Goal: Transaction & Acquisition: Purchase product/service

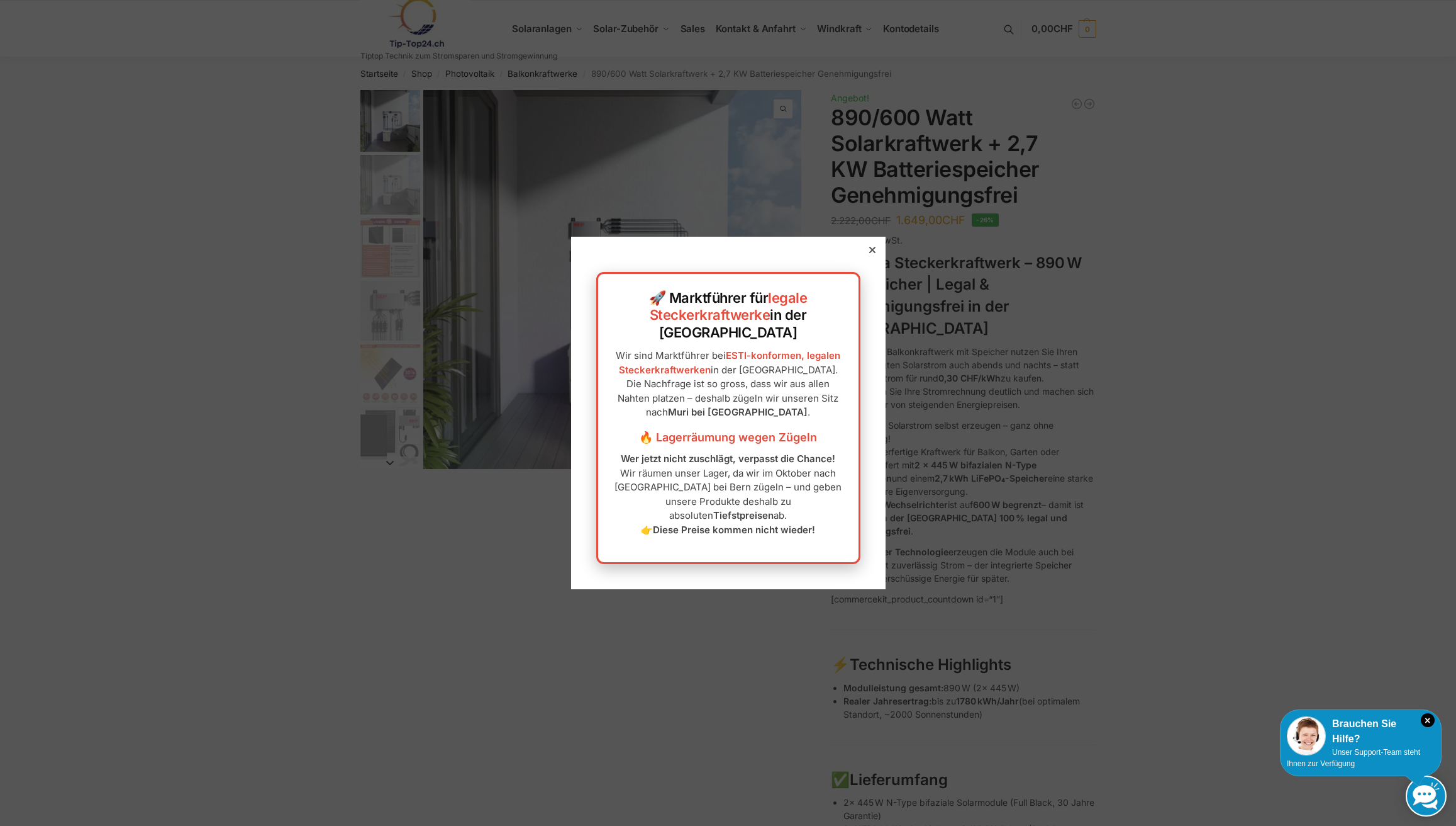
click at [869, 253] on icon at bounding box center [872, 250] width 7 height 7
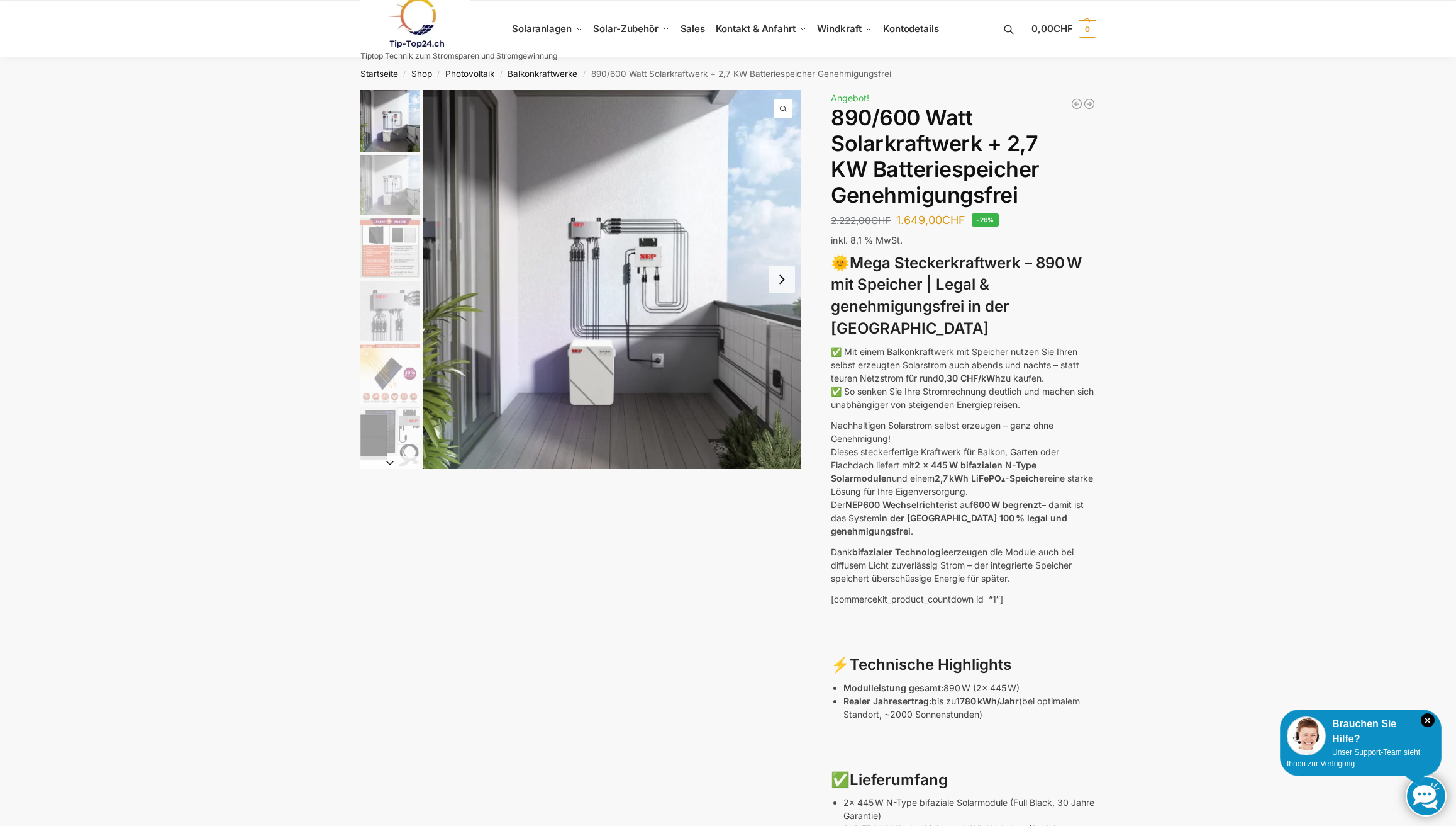
click at [389, 184] on img "2 / 12" at bounding box center [390, 185] width 60 height 60
click at [394, 237] on img "3 / 12" at bounding box center [390, 248] width 60 height 60
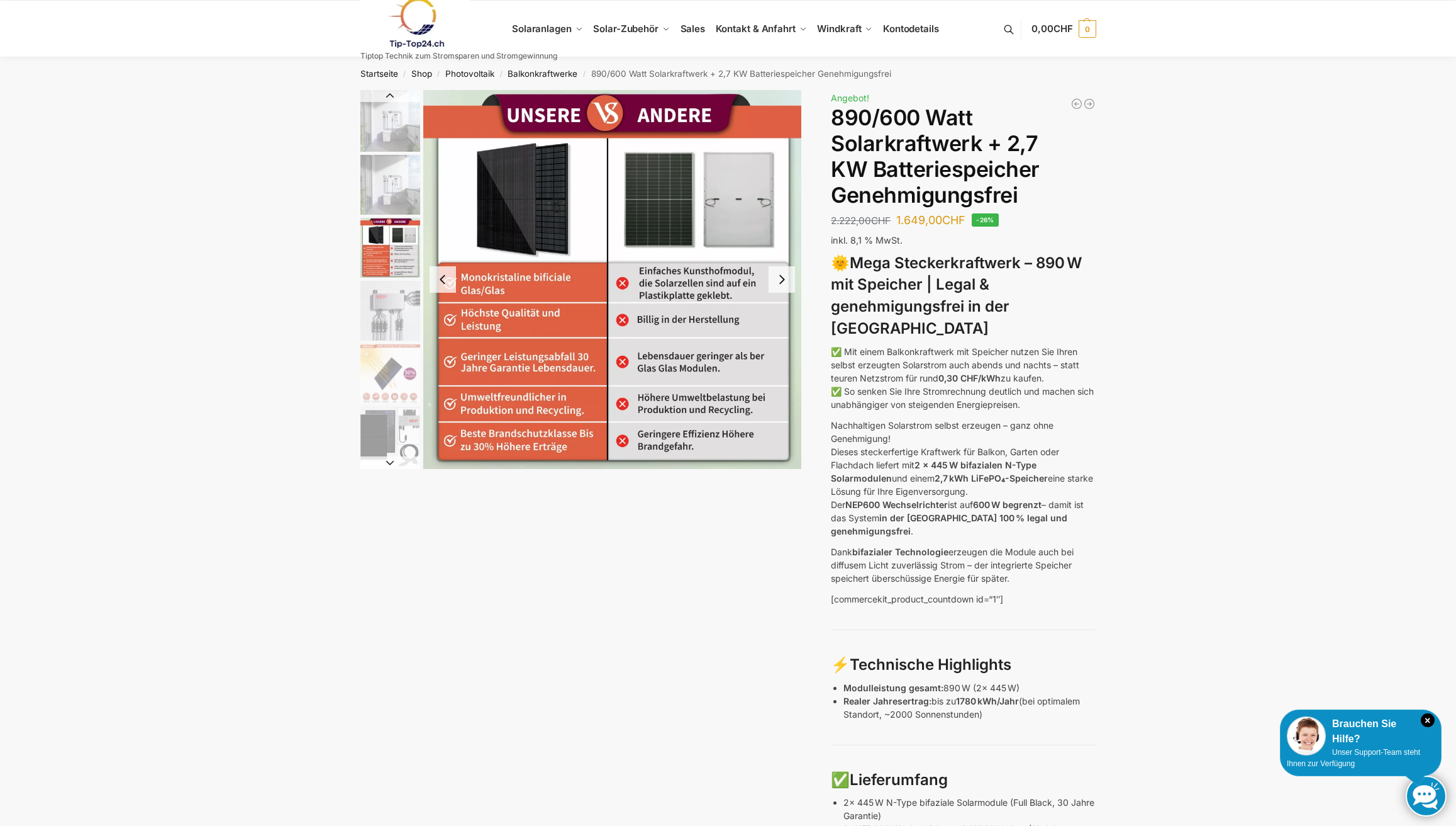
click at [393, 304] on img "4 / 12" at bounding box center [390, 310] width 60 height 60
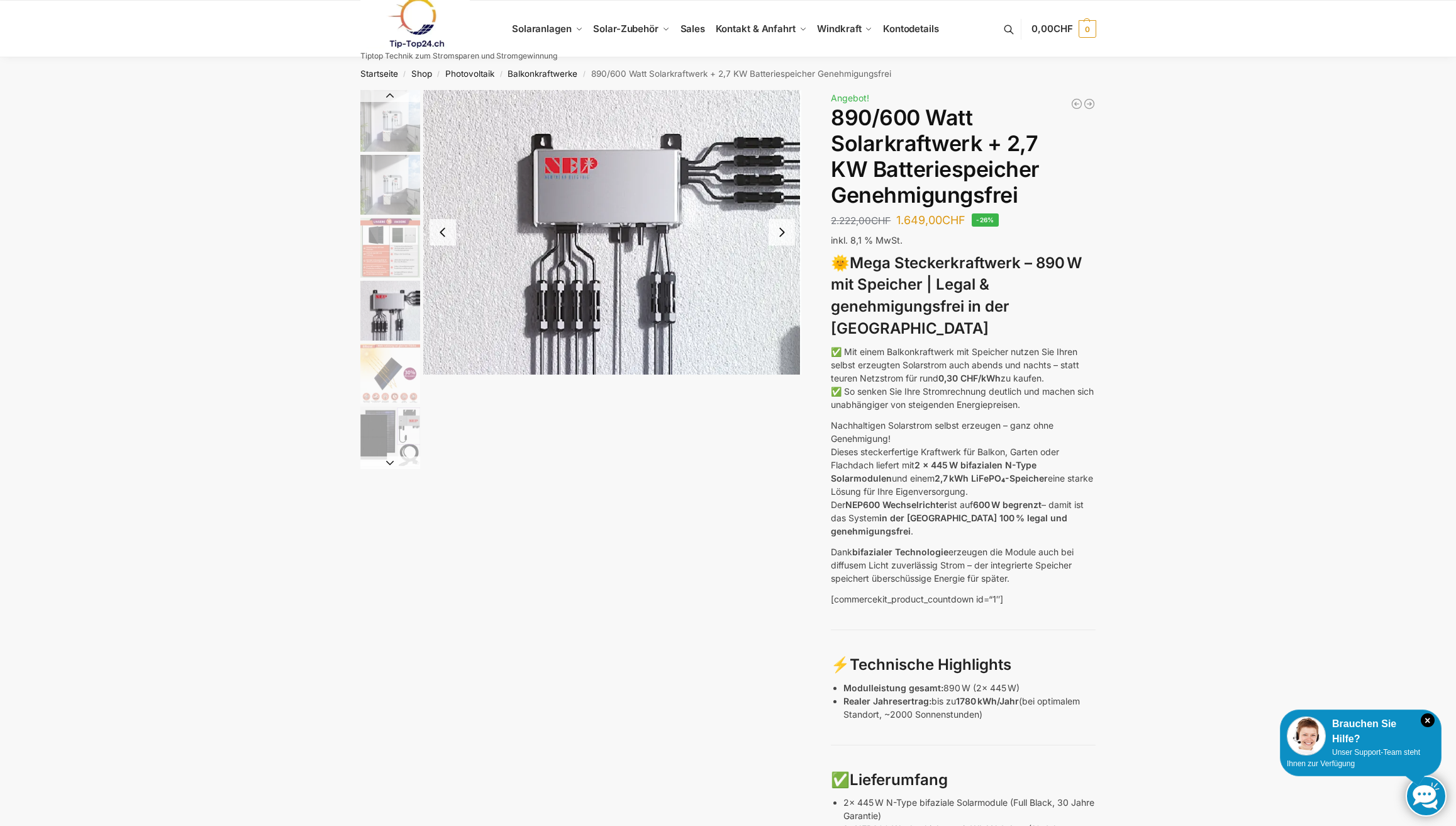
click at [396, 369] on img "5 / 12" at bounding box center [390, 373] width 60 height 60
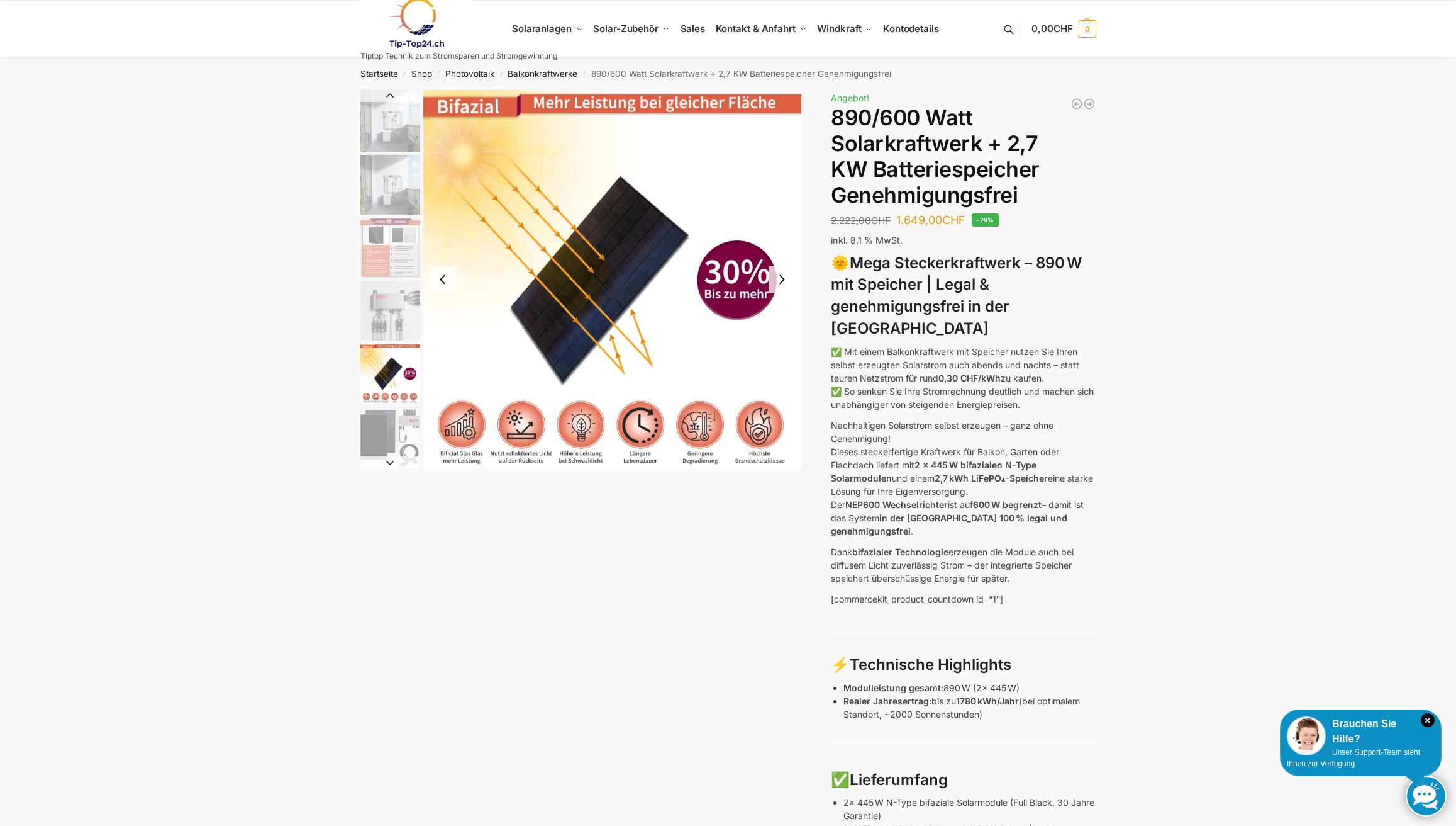
click at [385, 427] on img "6 / 12" at bounding box center [390, 436] width 60 height 60
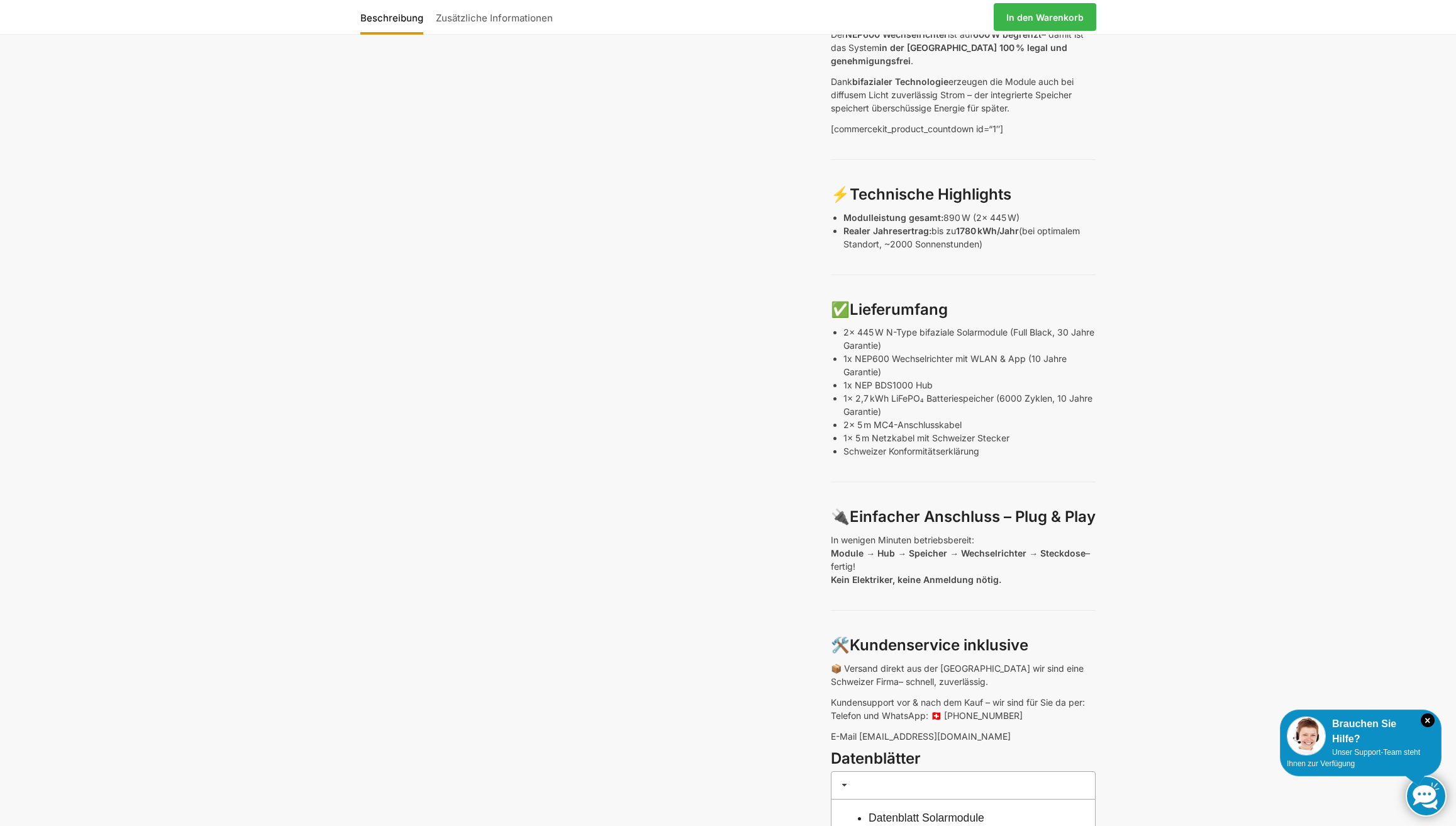
scroll to position [221, 0]
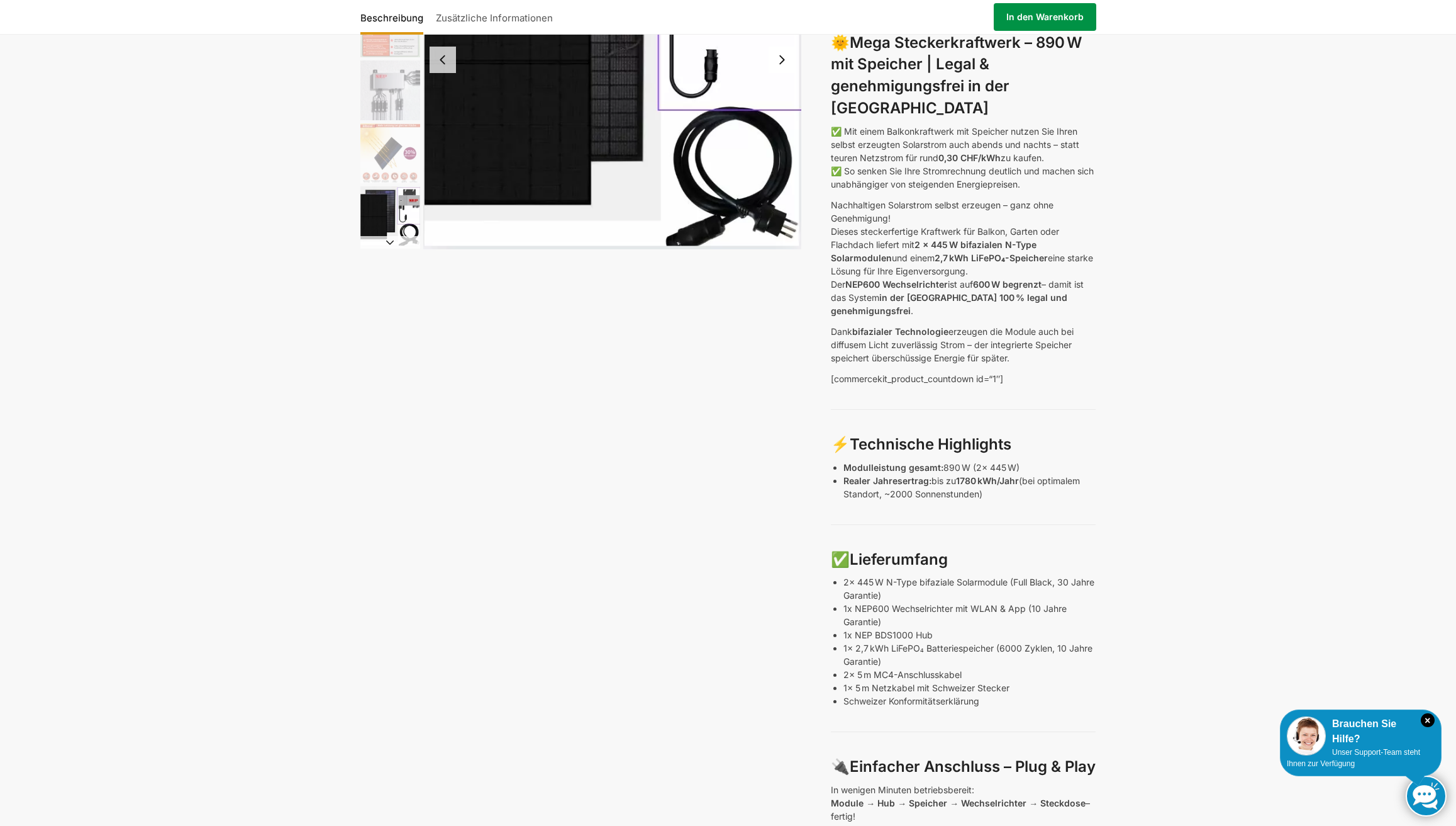
click at [1056, 16] on link "In den Warenkorb" at bounding box center [1044, 17] width 102 height 28
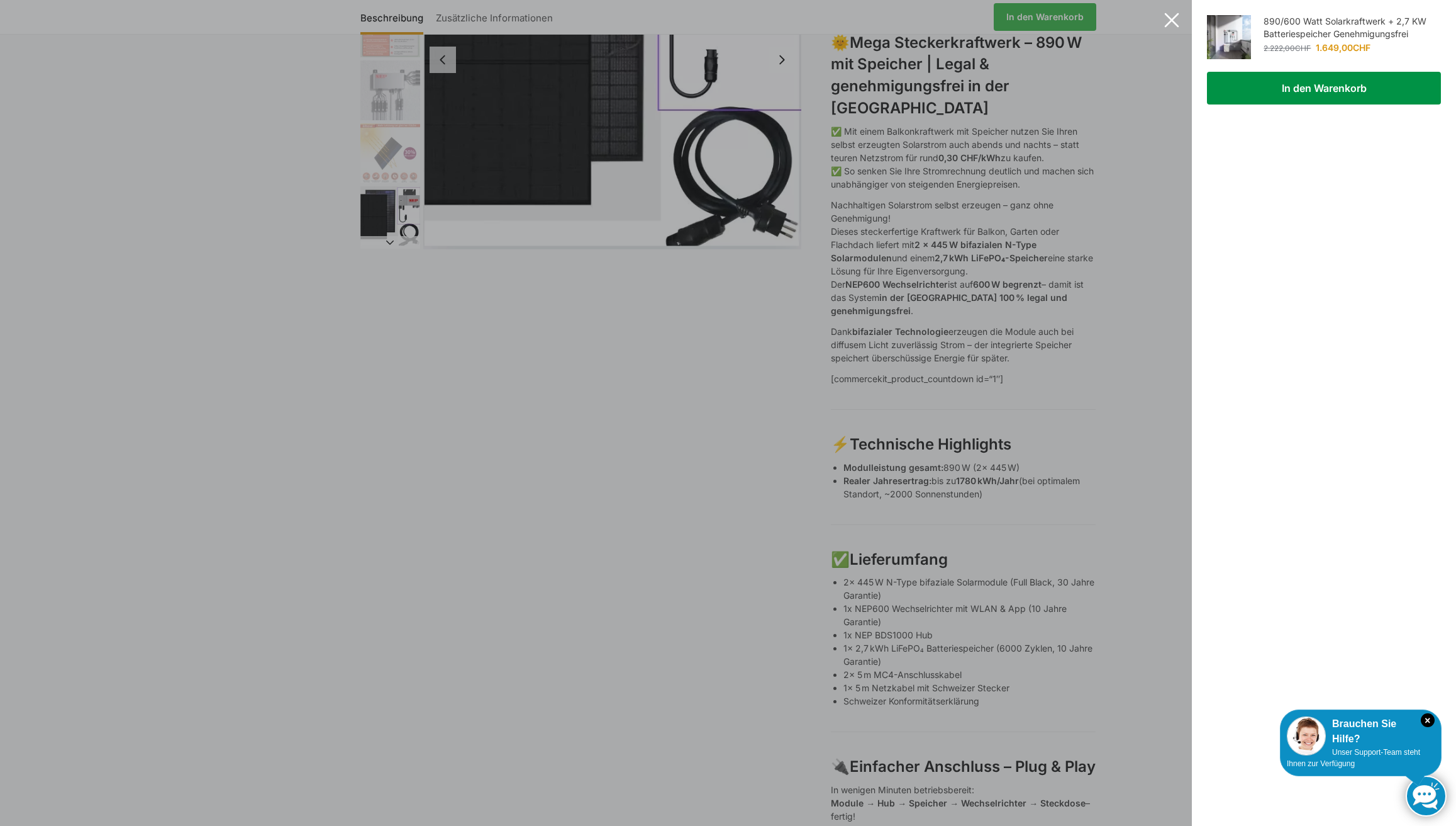
click at [1335, 94] on button "In den Warenkorb" at bounding box center [1324, 88] width 234 height 33
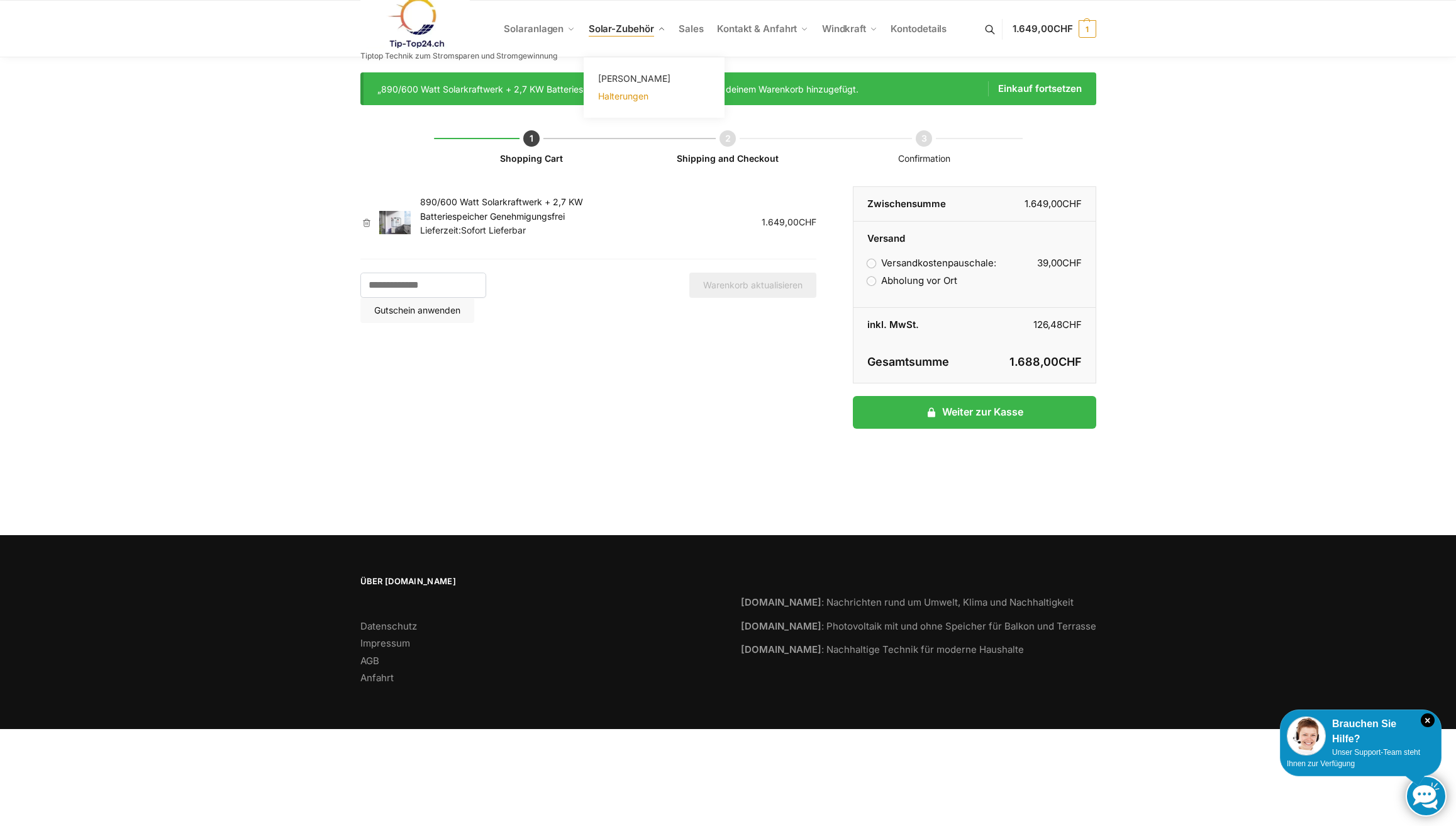
click at [619, 94] on span "Halterungen" at bounding box center [623, 95] width 50 height 11
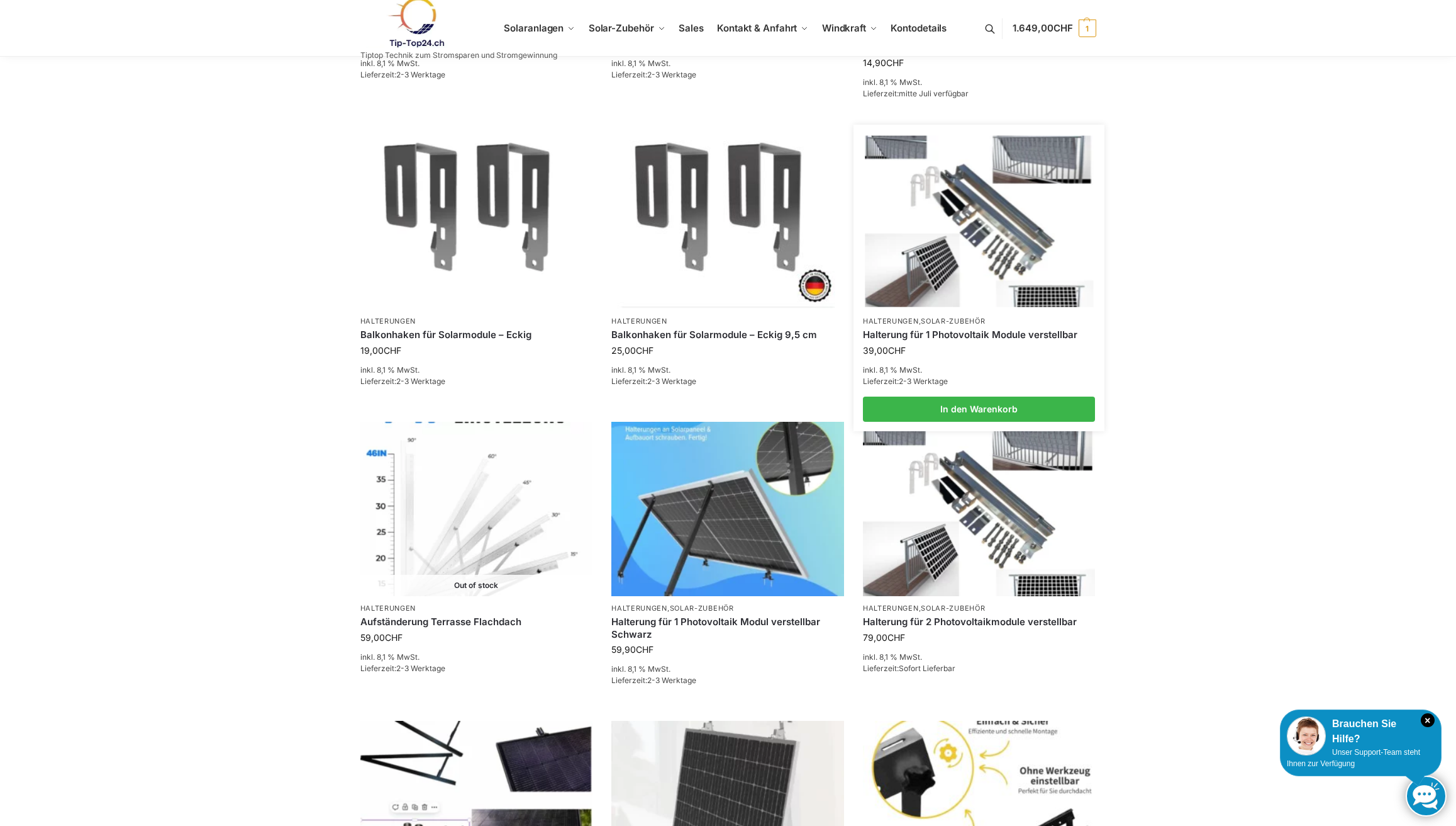
scroll to position [815, 0]
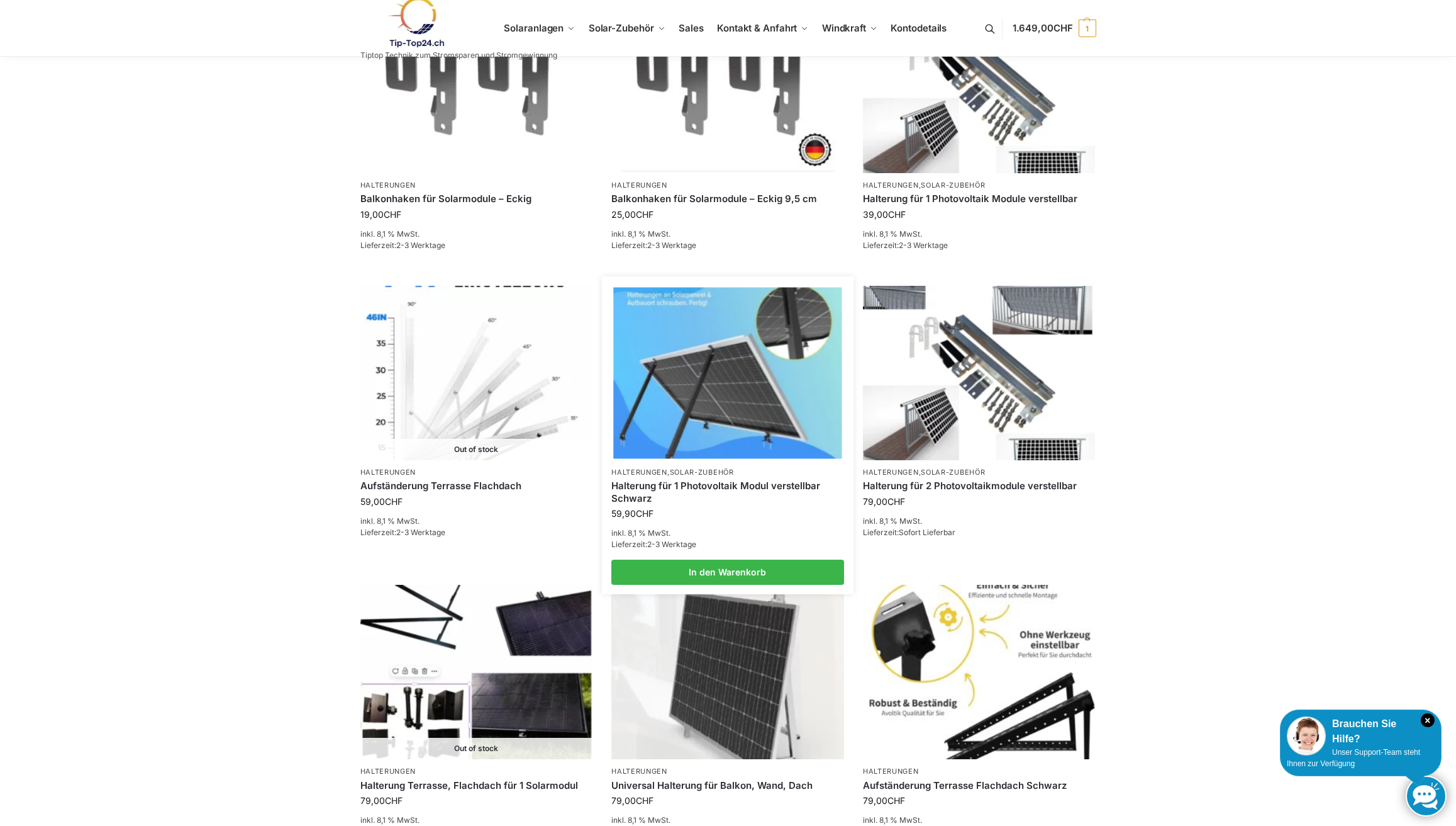
click at [767, 375] on img at bounding box center [727, 372] width 229 height 171
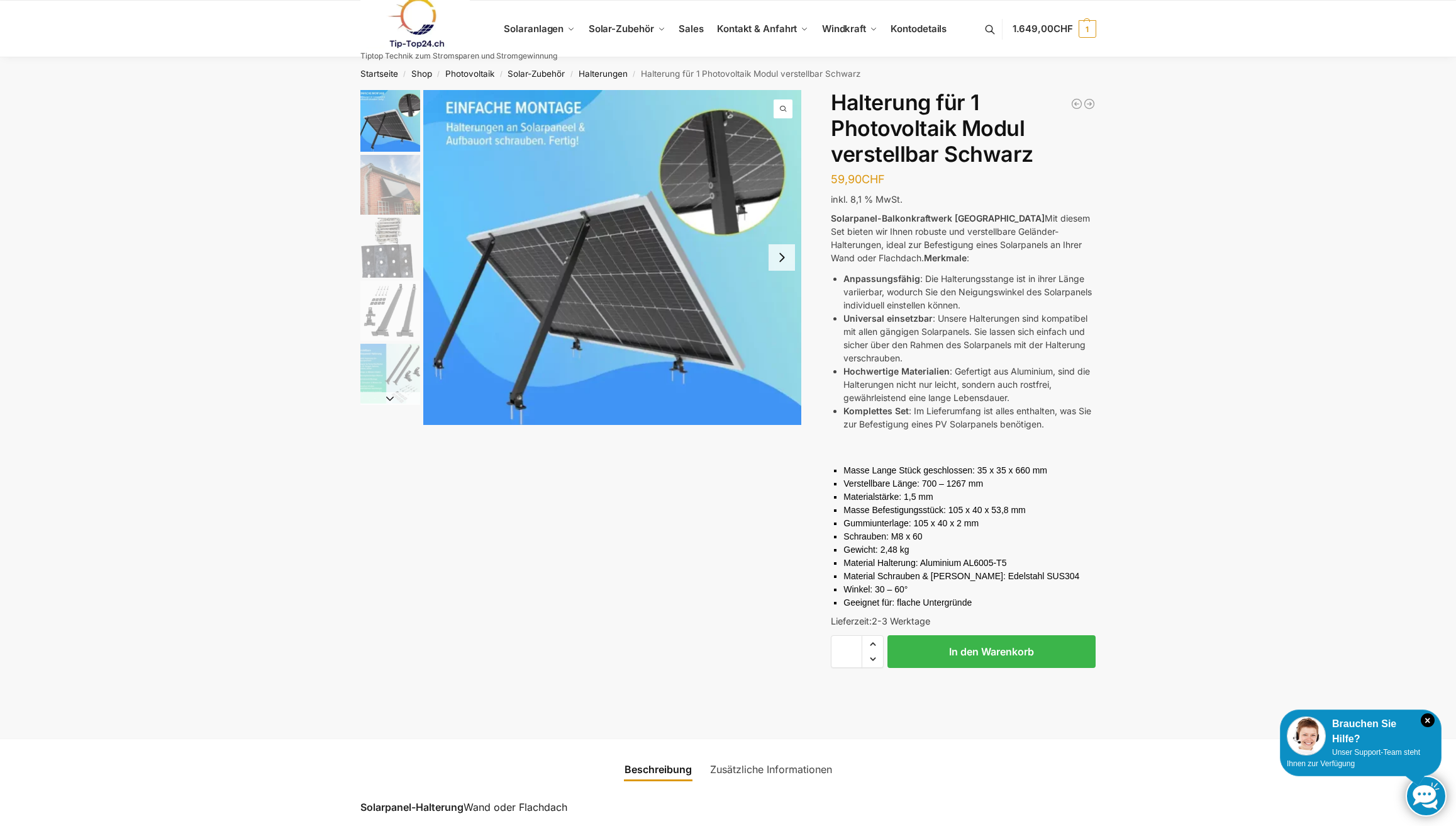
click at [389, 192] on img "2 / 5" at bounding box center [390, 185] width 60 height 60
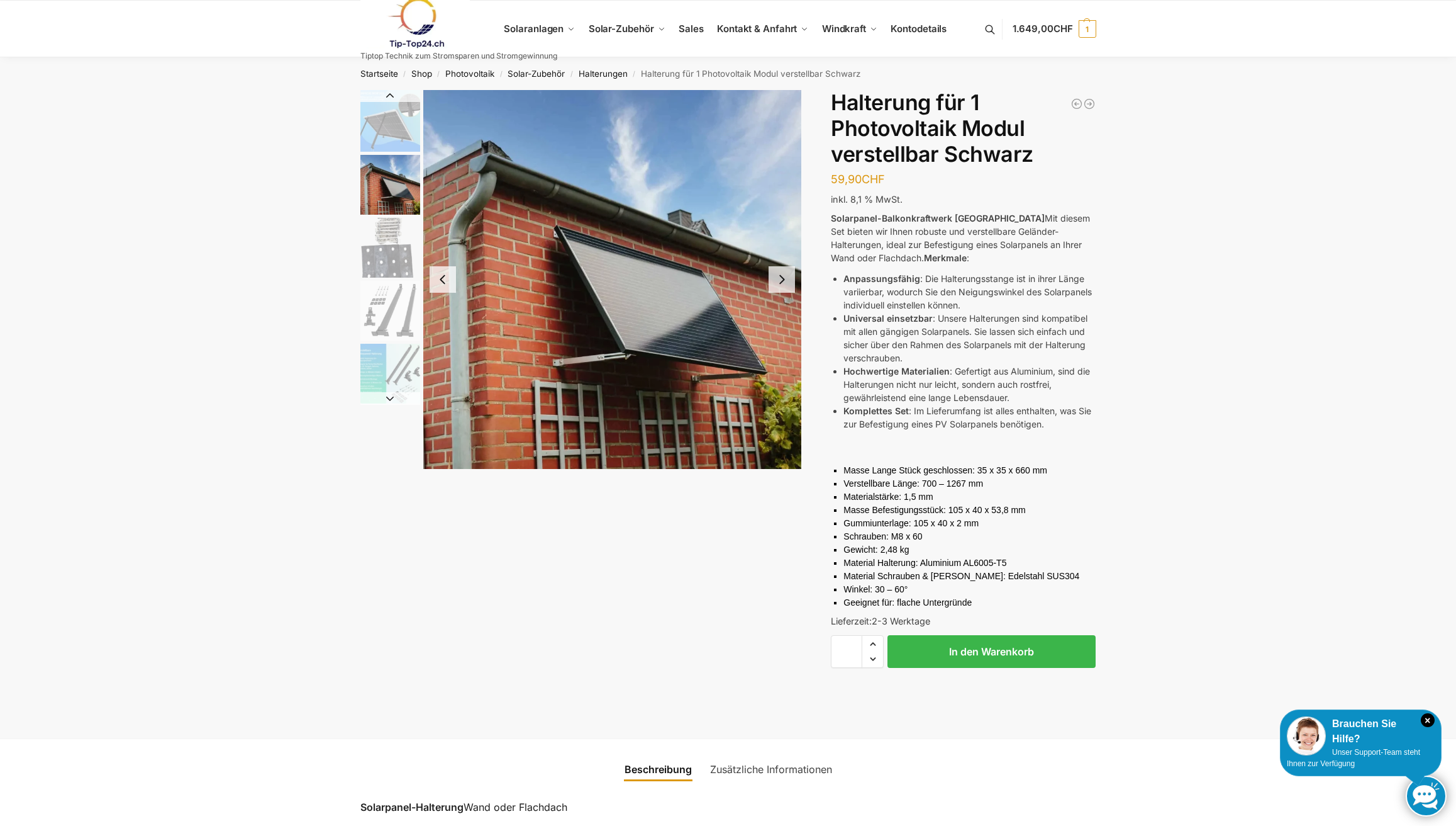
click at [384, 254] on img "3 / 5" at bounding box center [390, 248] width 60 height 60
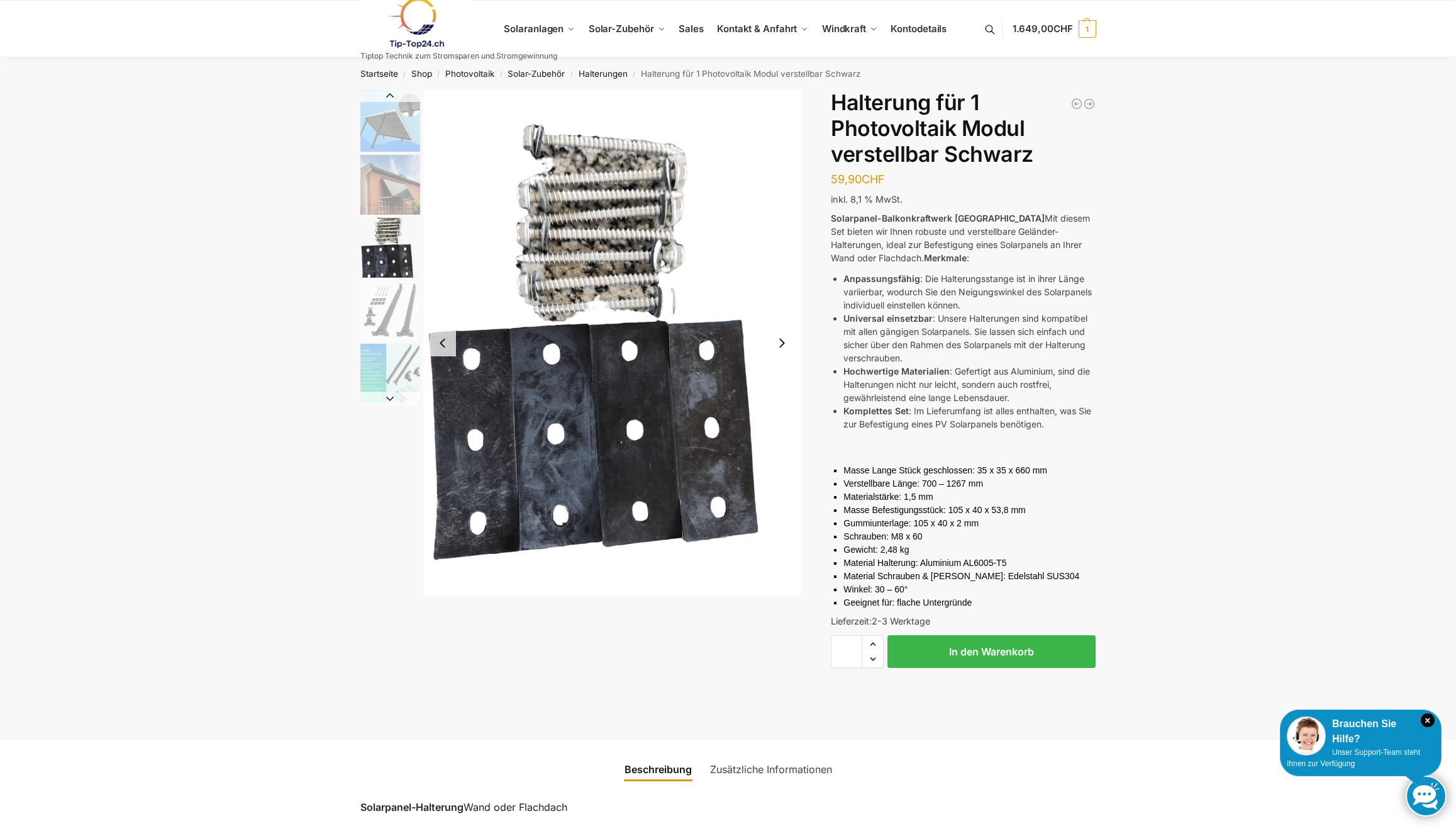
click at [385, 310] on img "4 / 5" at bounding box center [390, 310] width 60 height 60
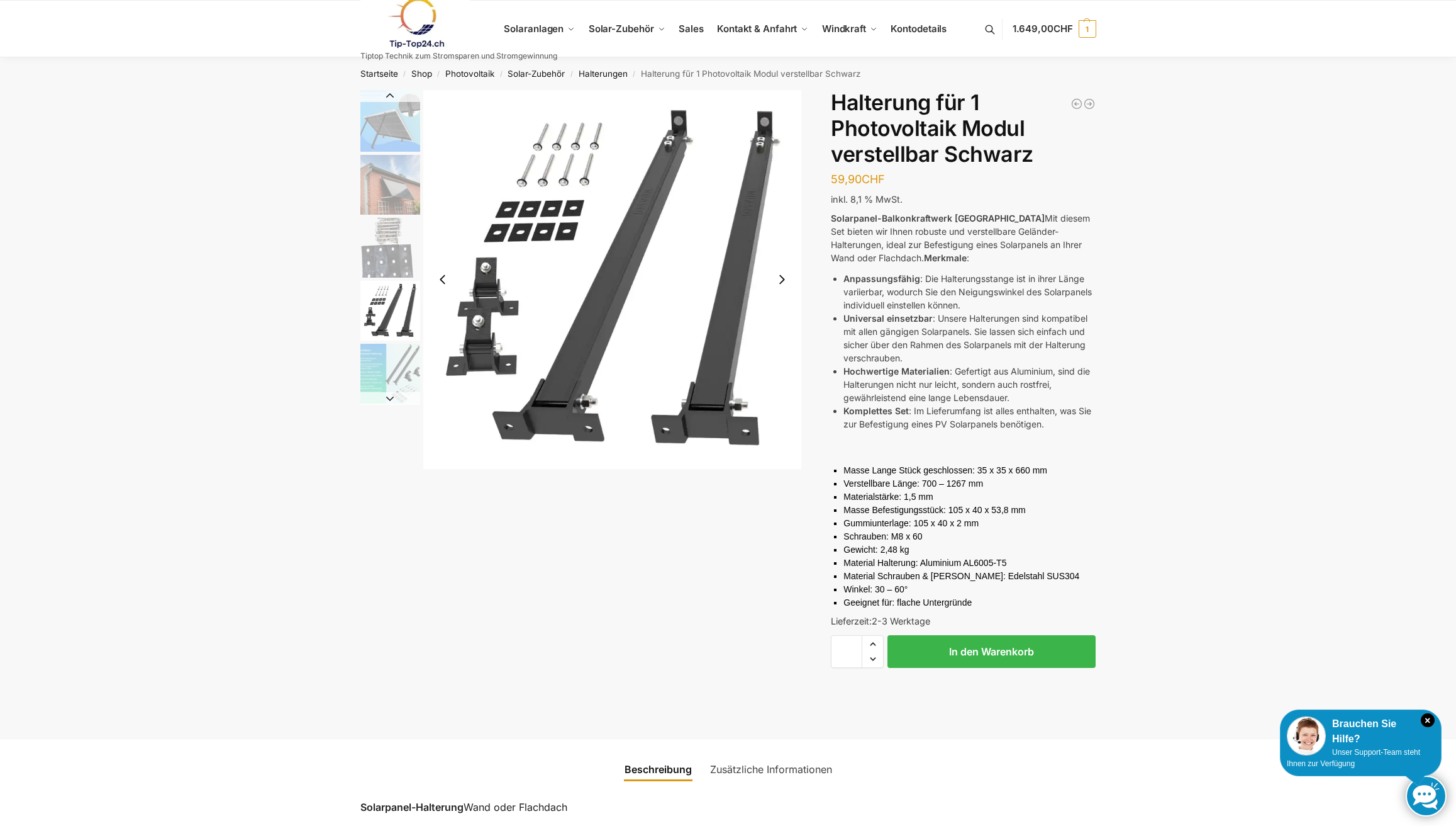
click at [399, 376] on img "5 / 5" at bounding box center [390, 373] width 60 height 60
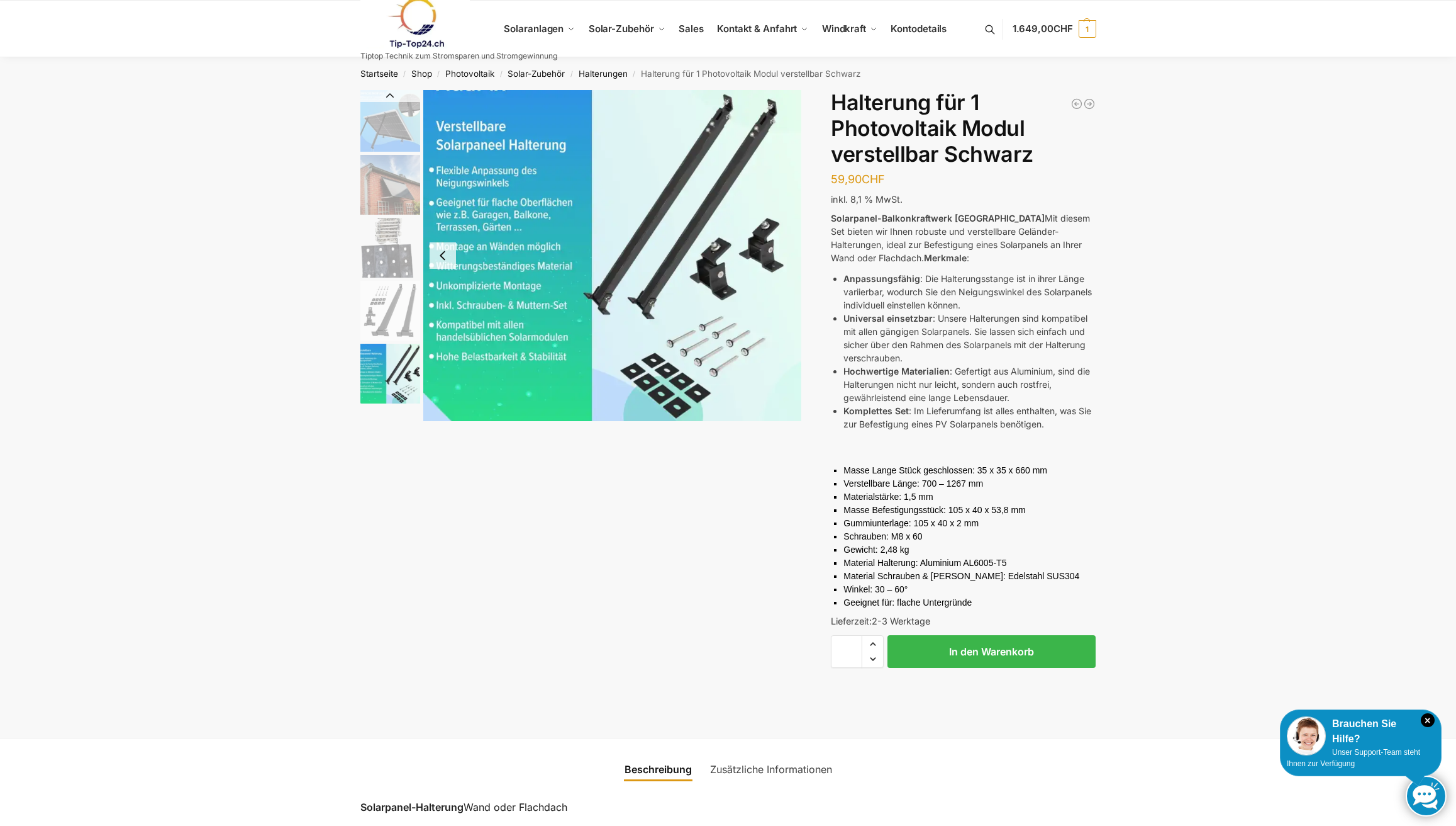
click at [390, 94] on button "Previous slide" at bounding box center [390, 95] width 60 height 12
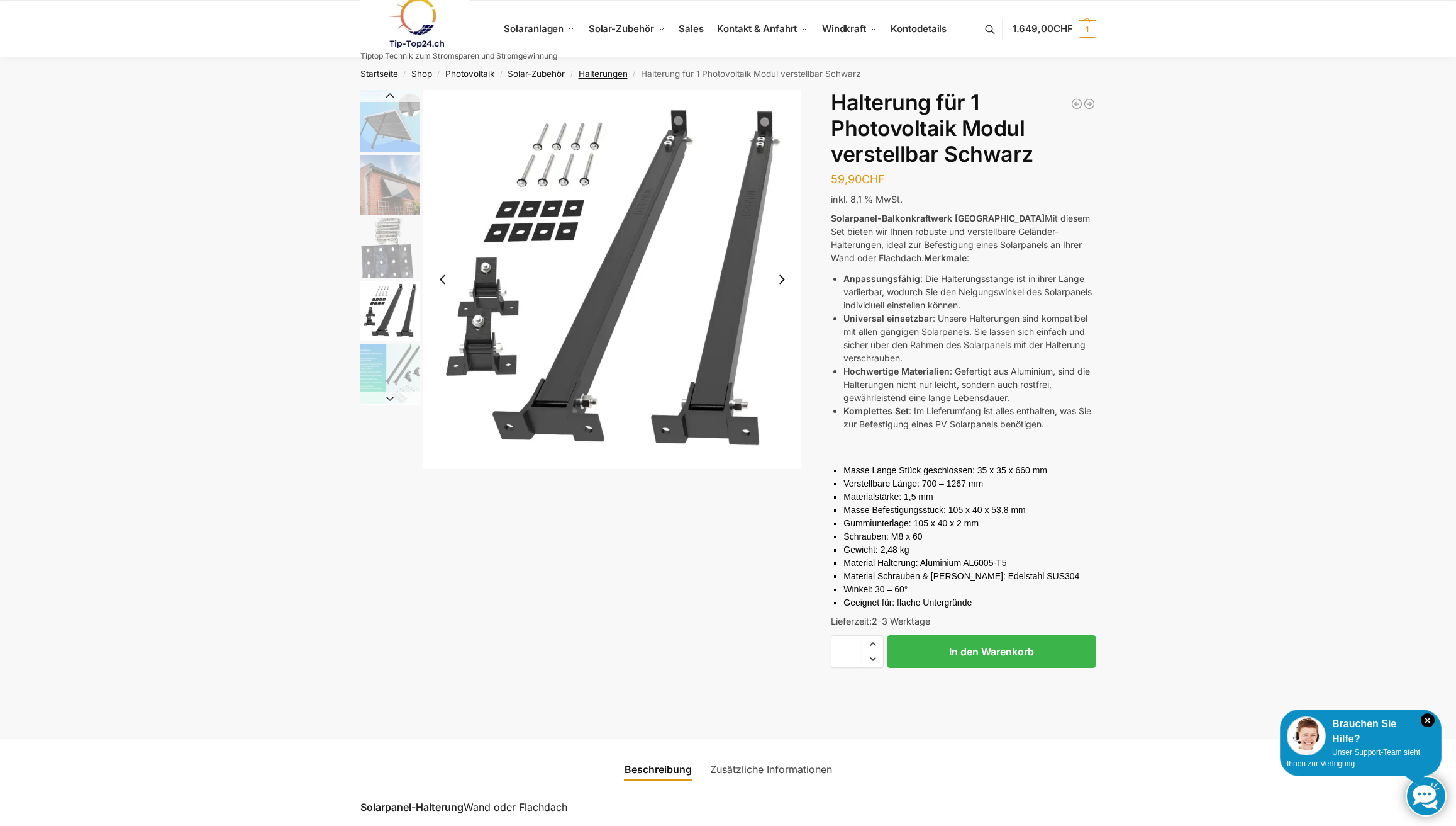
click at [591, 71] on link "Halterungen" at bounding box center [603, 74] width 49 height 10
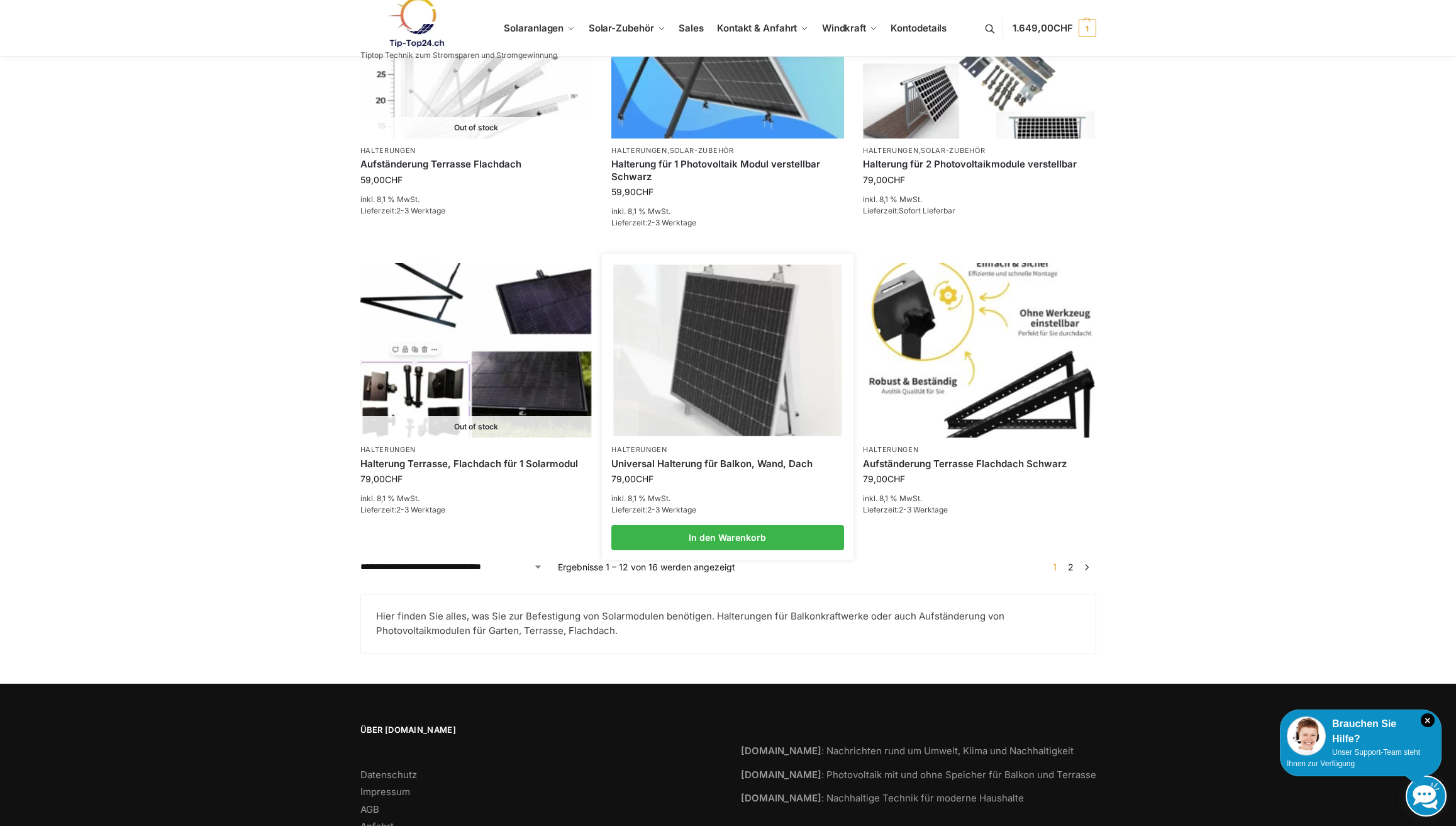
scroll to position [1172, 0]
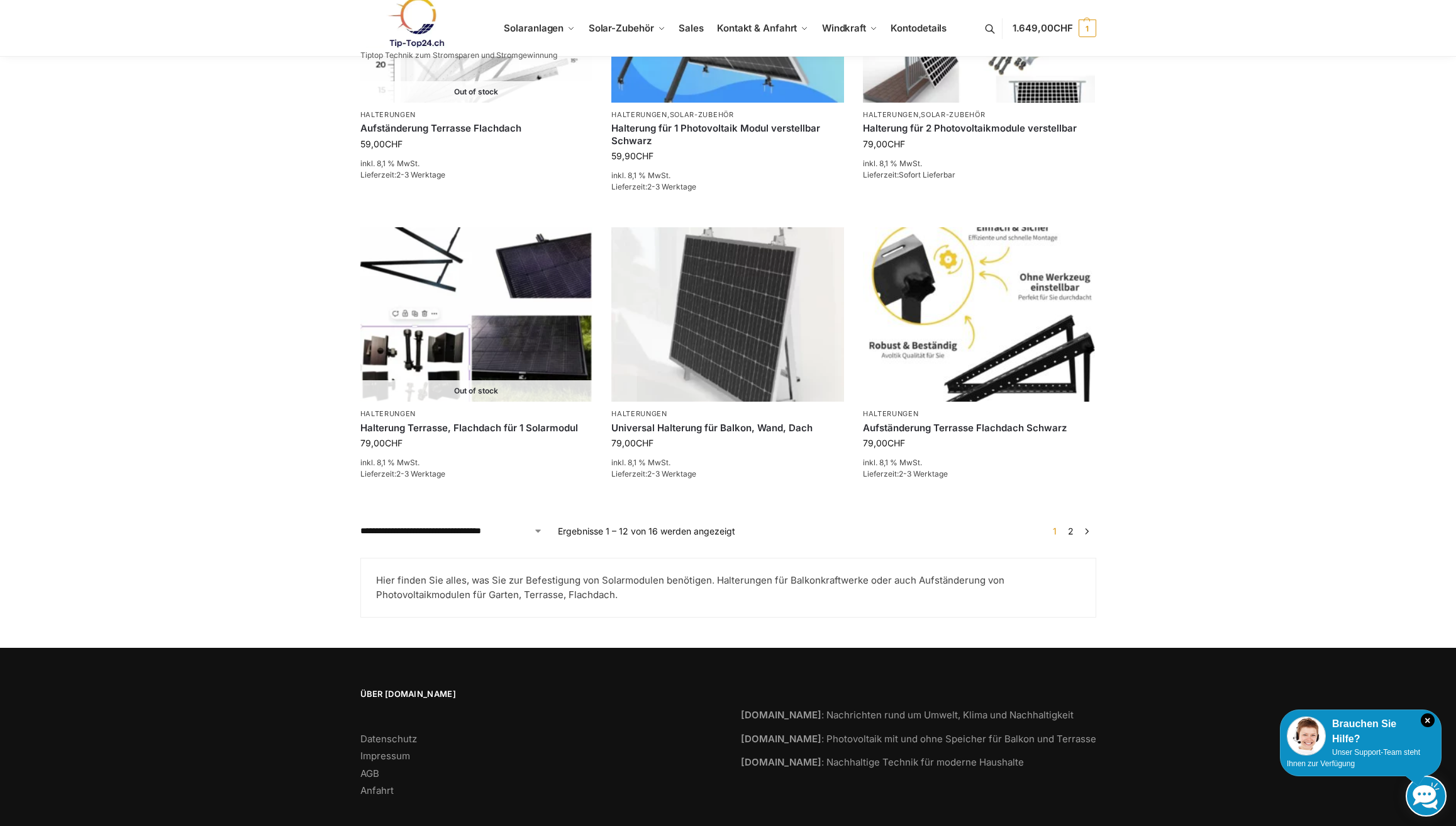
click at [1074, 526] on link "2" at bounding box center [1071, 531] width 12 height 11
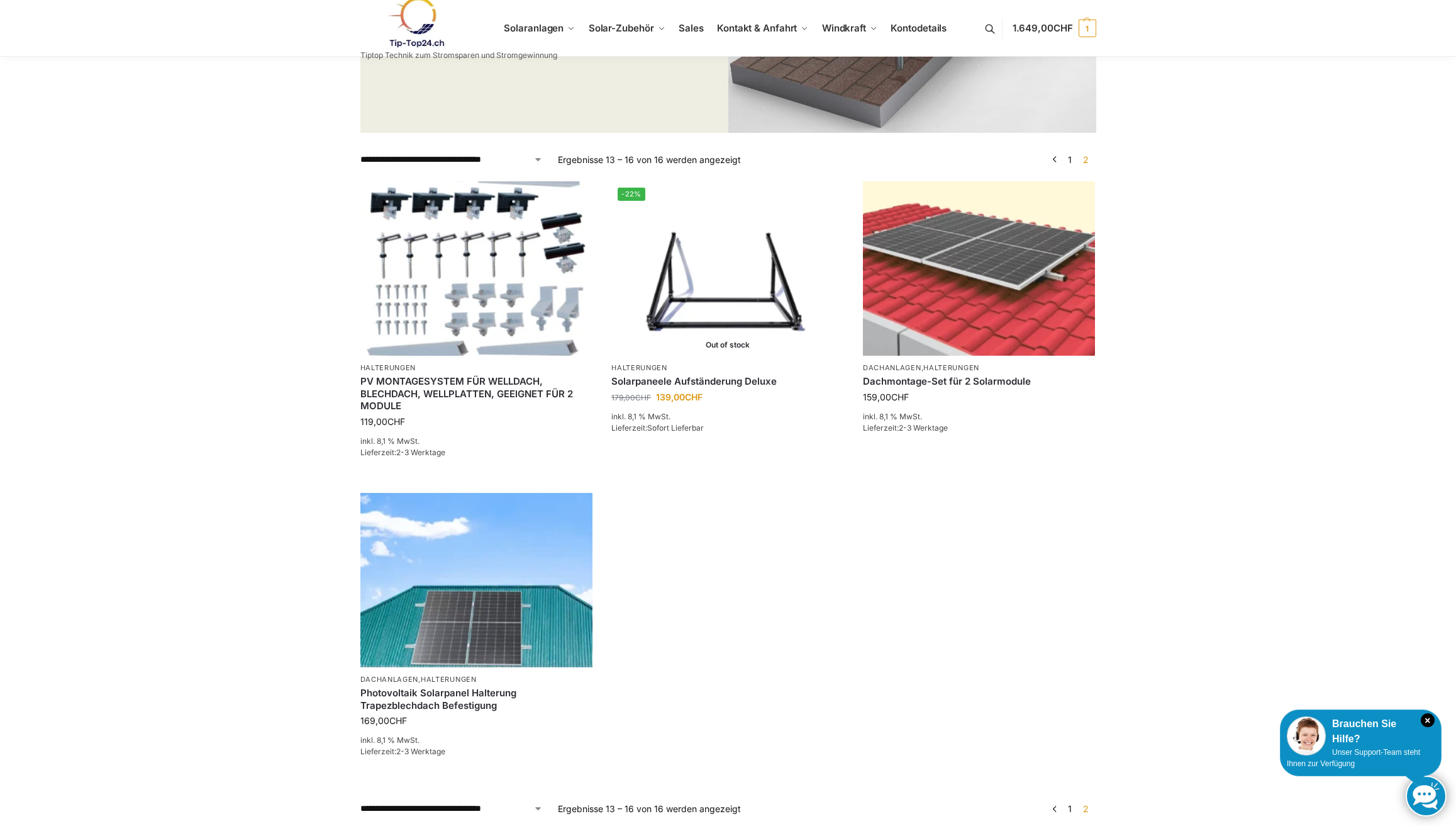
scroll to position [351, 0]
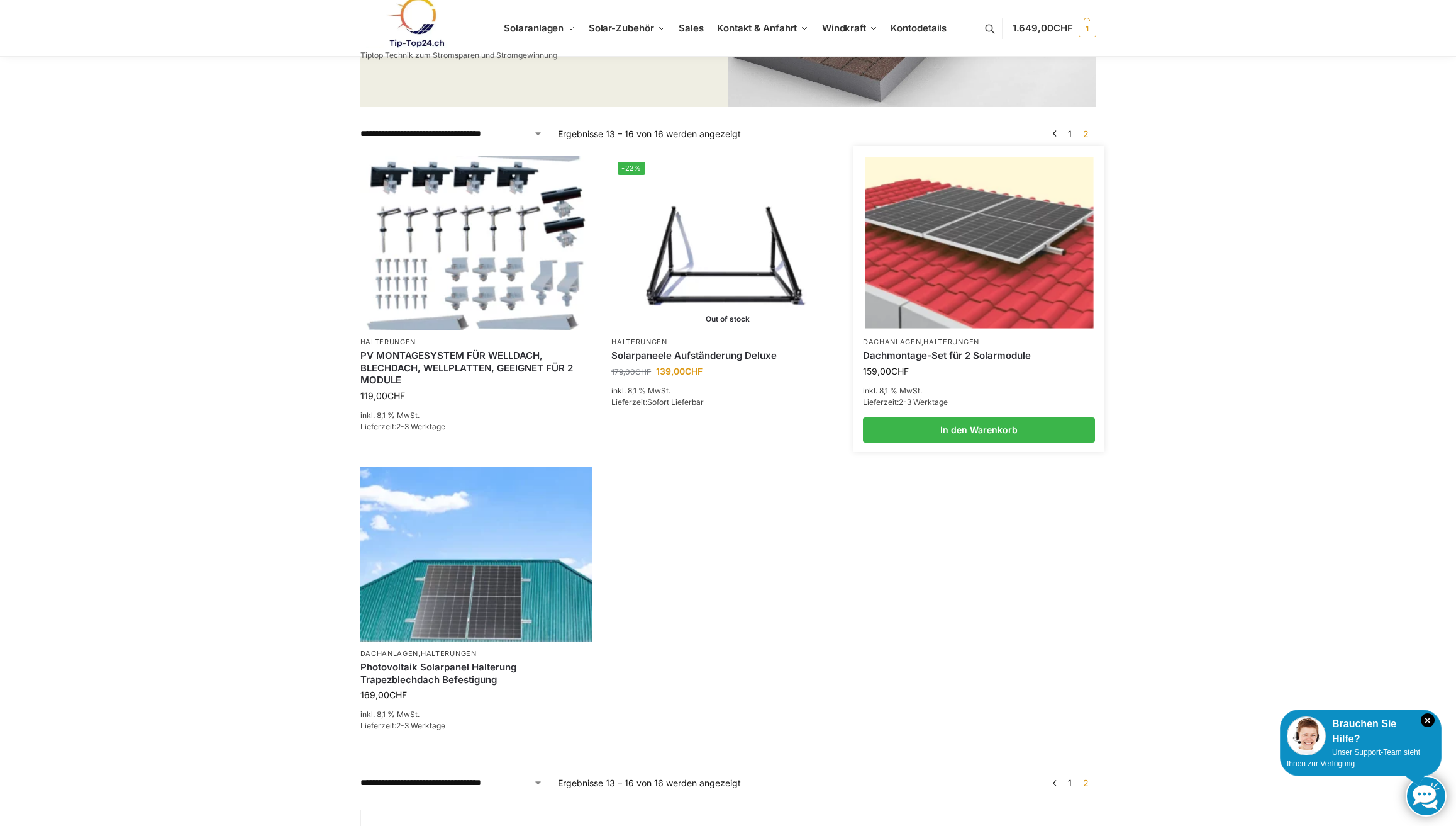
click at [998, 236] on img at bounding box center [979, 242] width 229 height 171
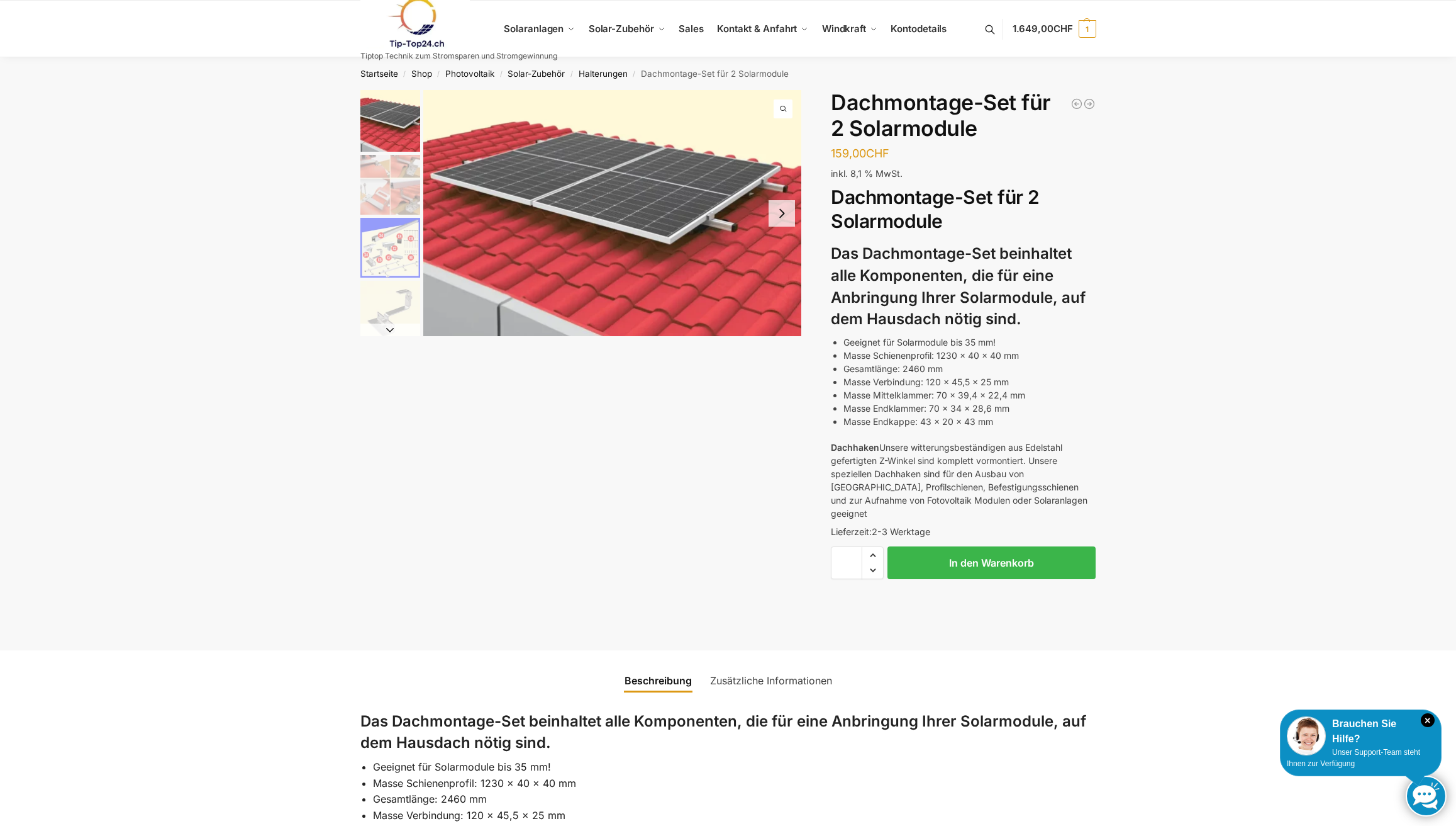
click at [380, 294] on img "4 / 5" at bounding box center [390, 310] width 60 height 60
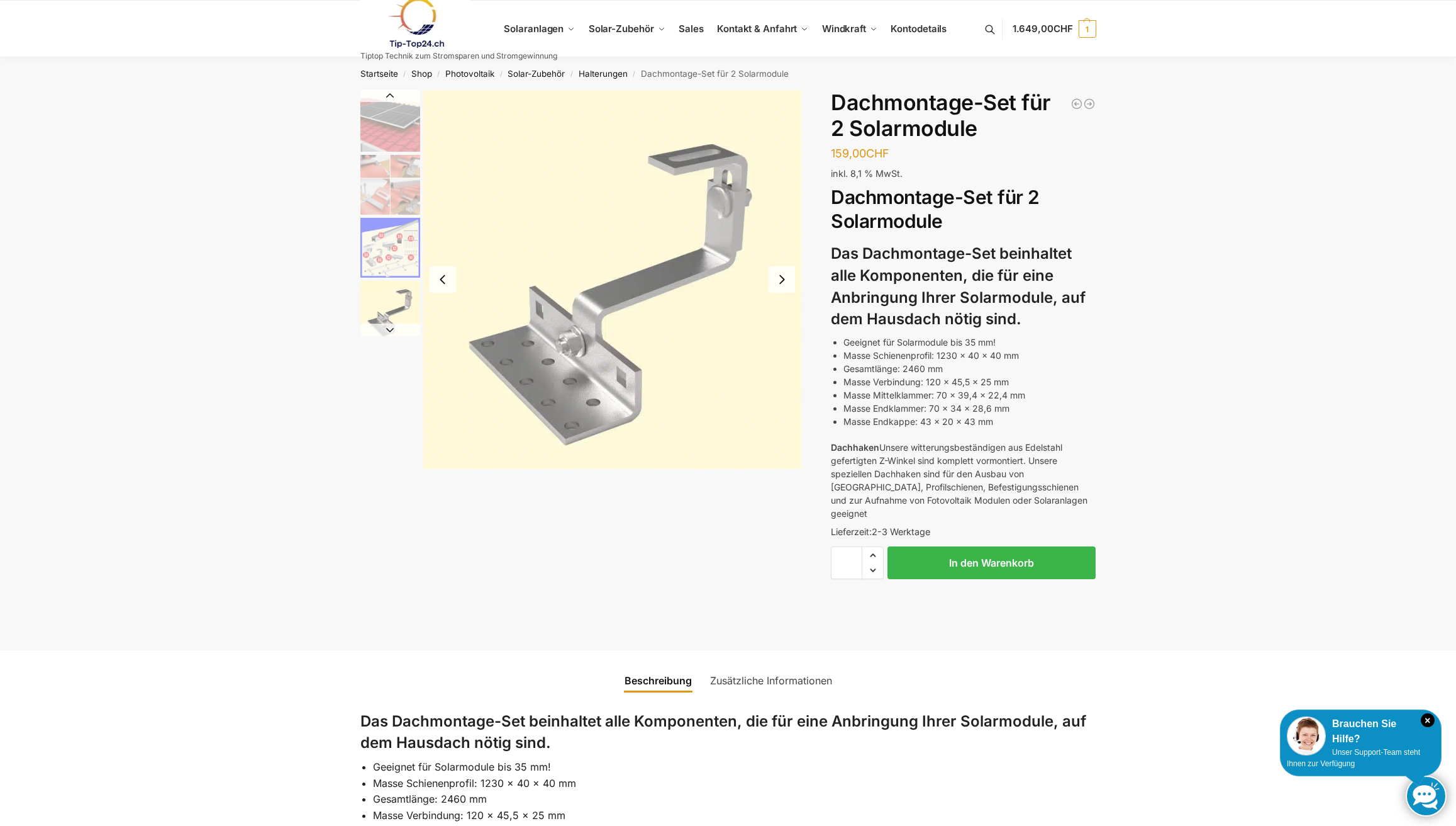
click at [388, 253] on img "3 / 5" at bounding box center [390, 248] width 60 height 60
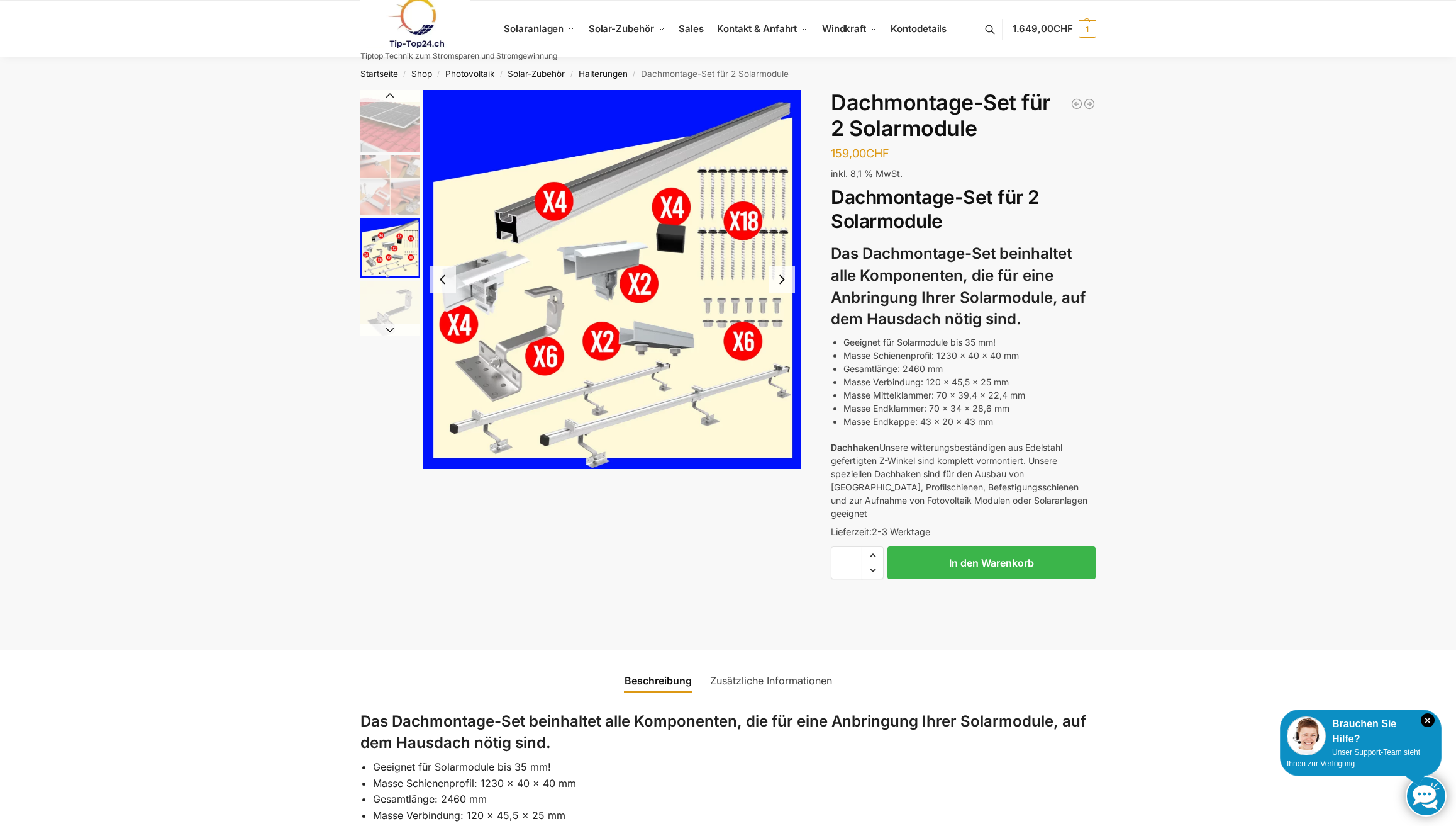
click at [399, 198] on img "2 / 5" at bounding box center [390, 185] width 60 height 60
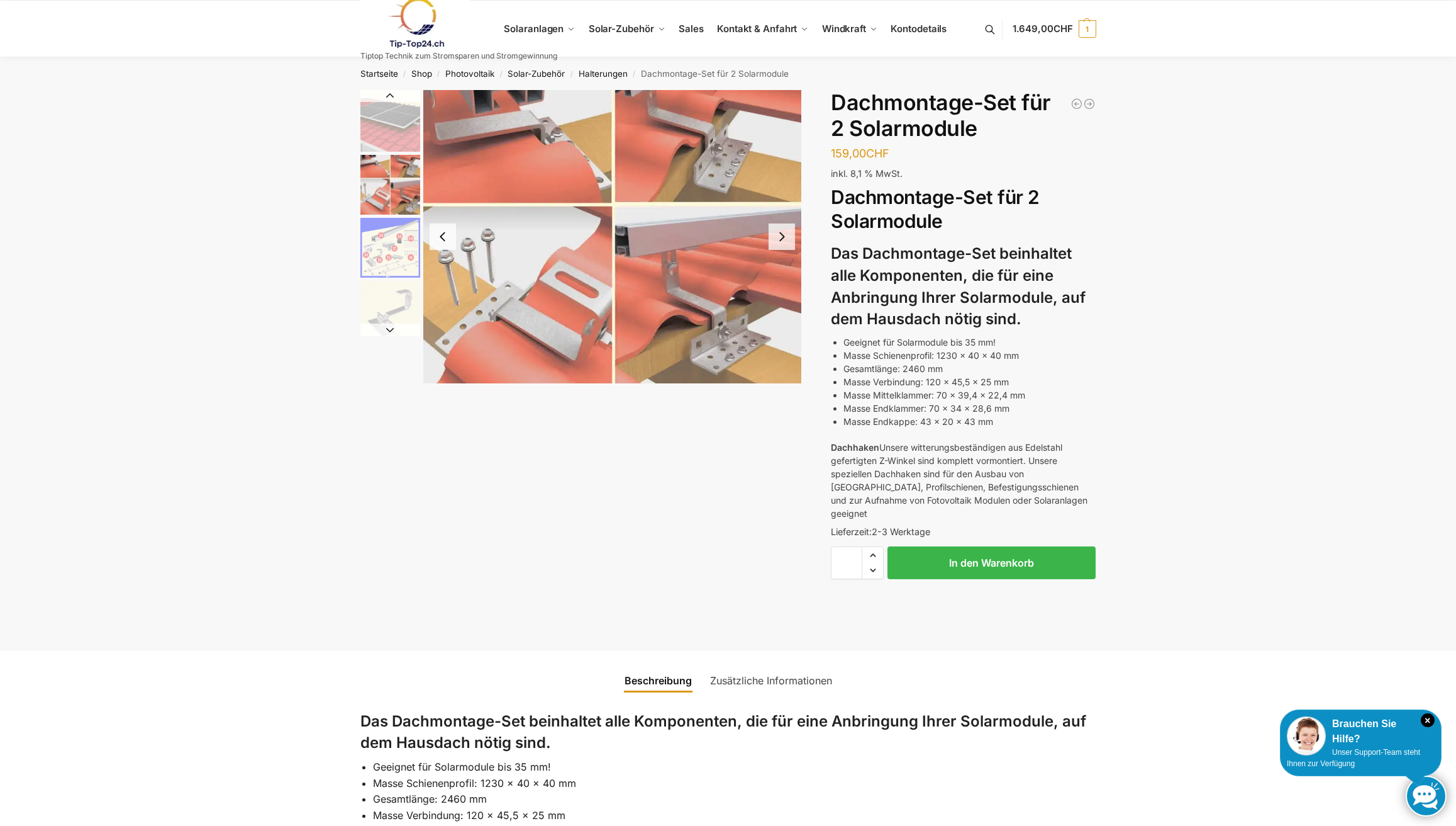
click at [396, 144] on img "1 / 5" at bounding box center [390, 121] width 60 height 62
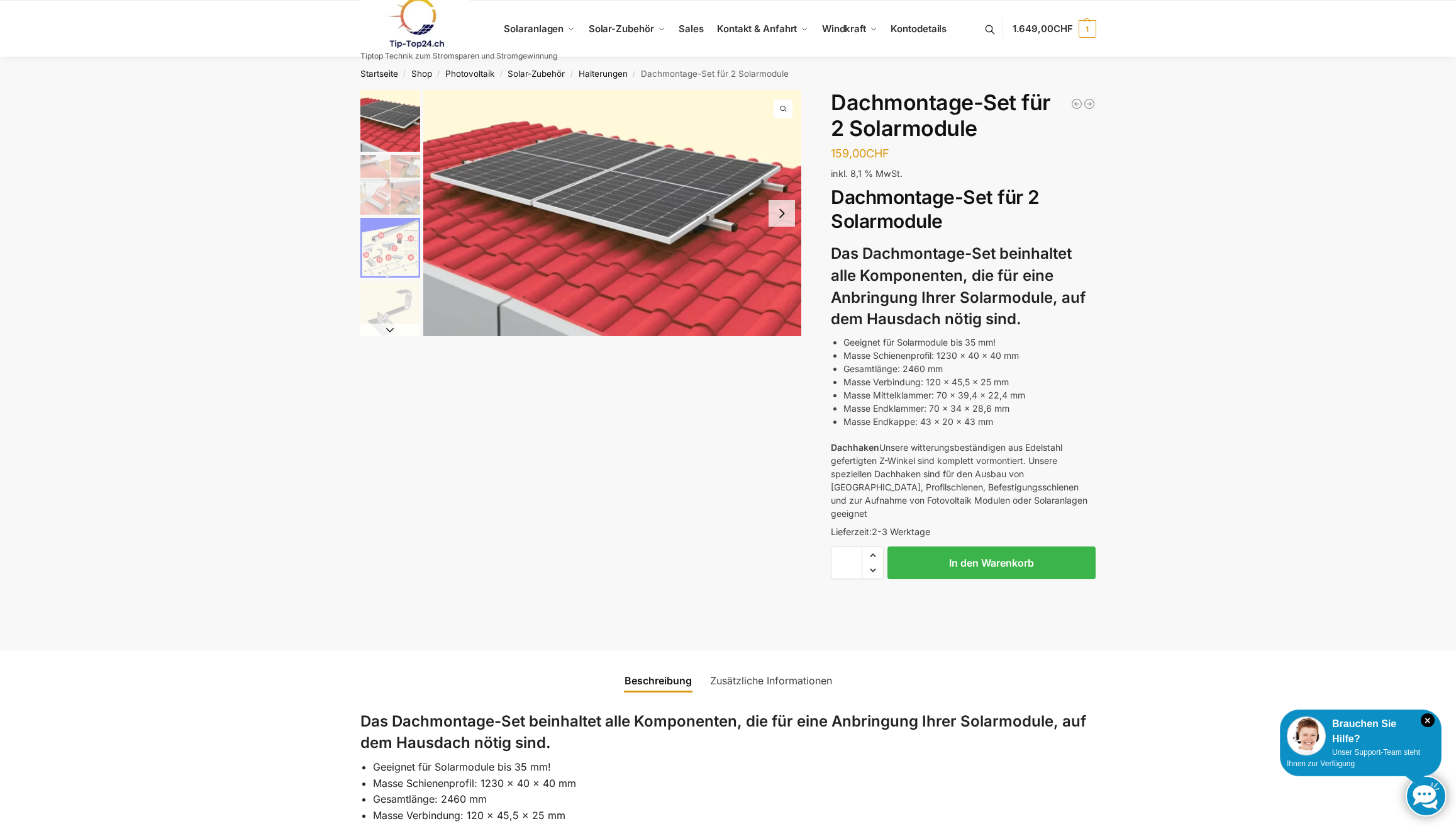
click at [398, 185] on img "2 / 5" at bounding box center [390, 185] width 60 height 60
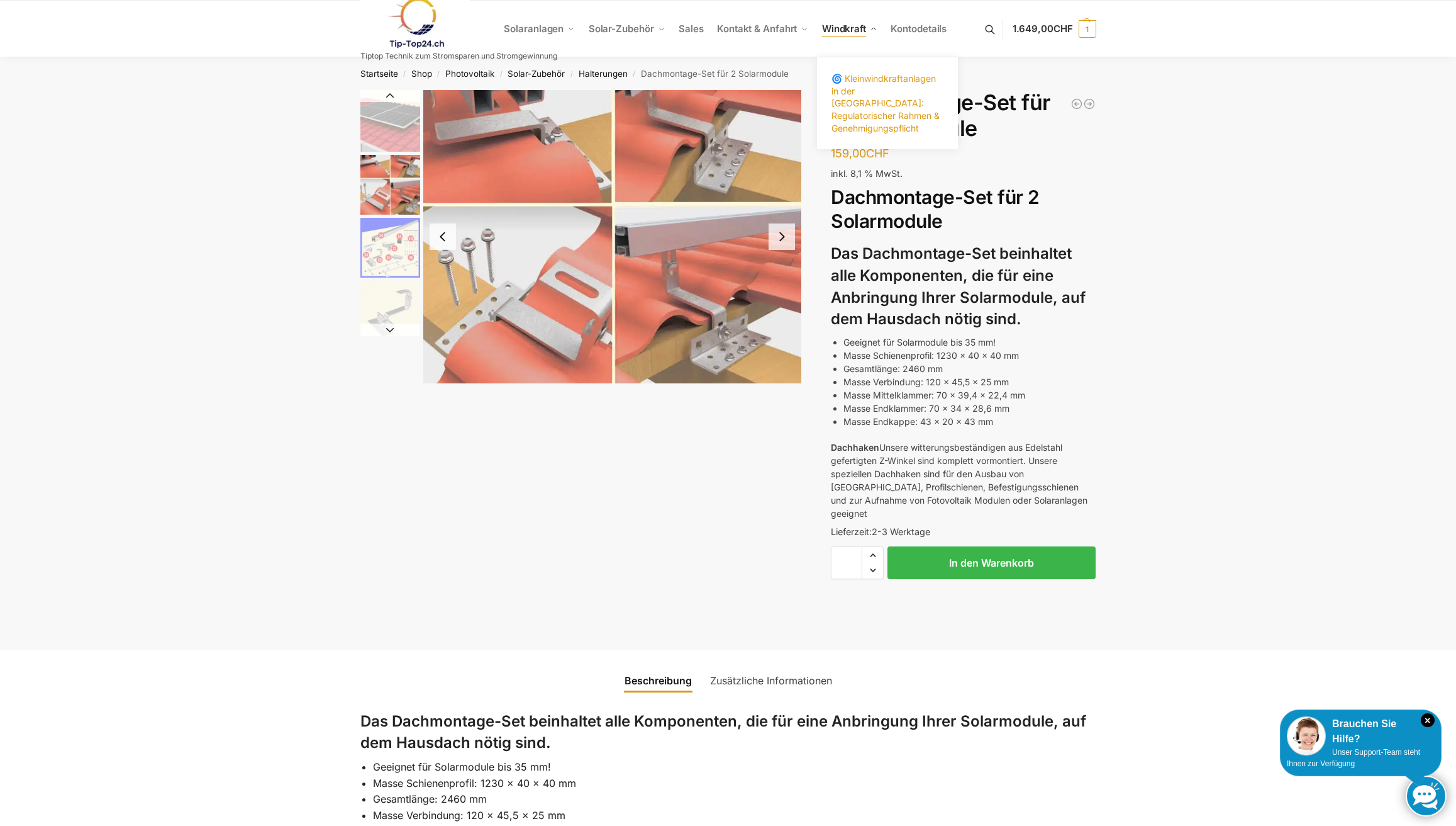
click at [855, 99] on span "🌀 Kleinwindkraftanlagen in der [GEOGRAPHIC_DATA]: Regulatorischer Rahmen & Gene…" at bounding box center [885, 103] width 108 height 60
